Goal: Navigation & Orientation: Understand site structure

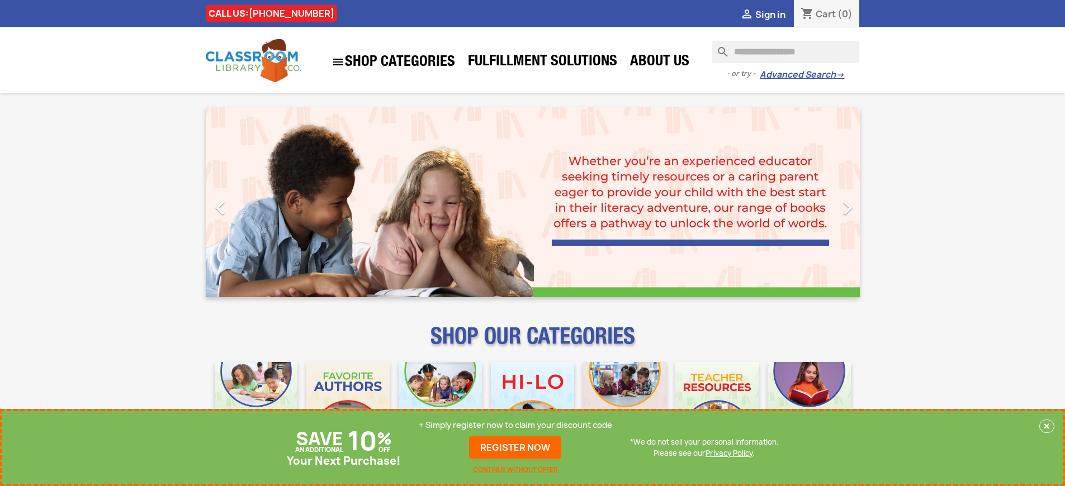
click at [515, 425] on p "+ Simply register now to claim your discount code" at bounding box center [515, 425] width 193 height 11
